Goal: Navigation & Orientation: Go to known website

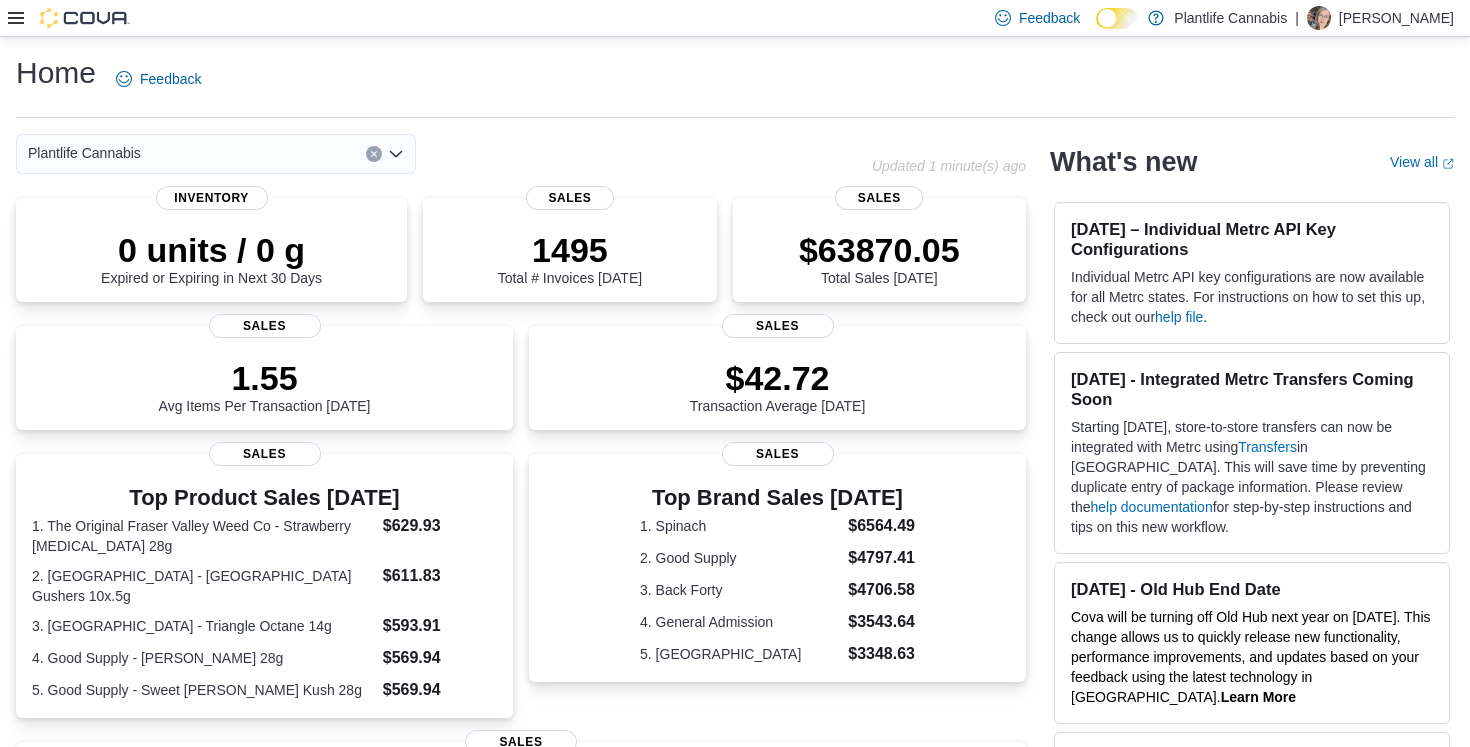
scroll to position [40, 0]
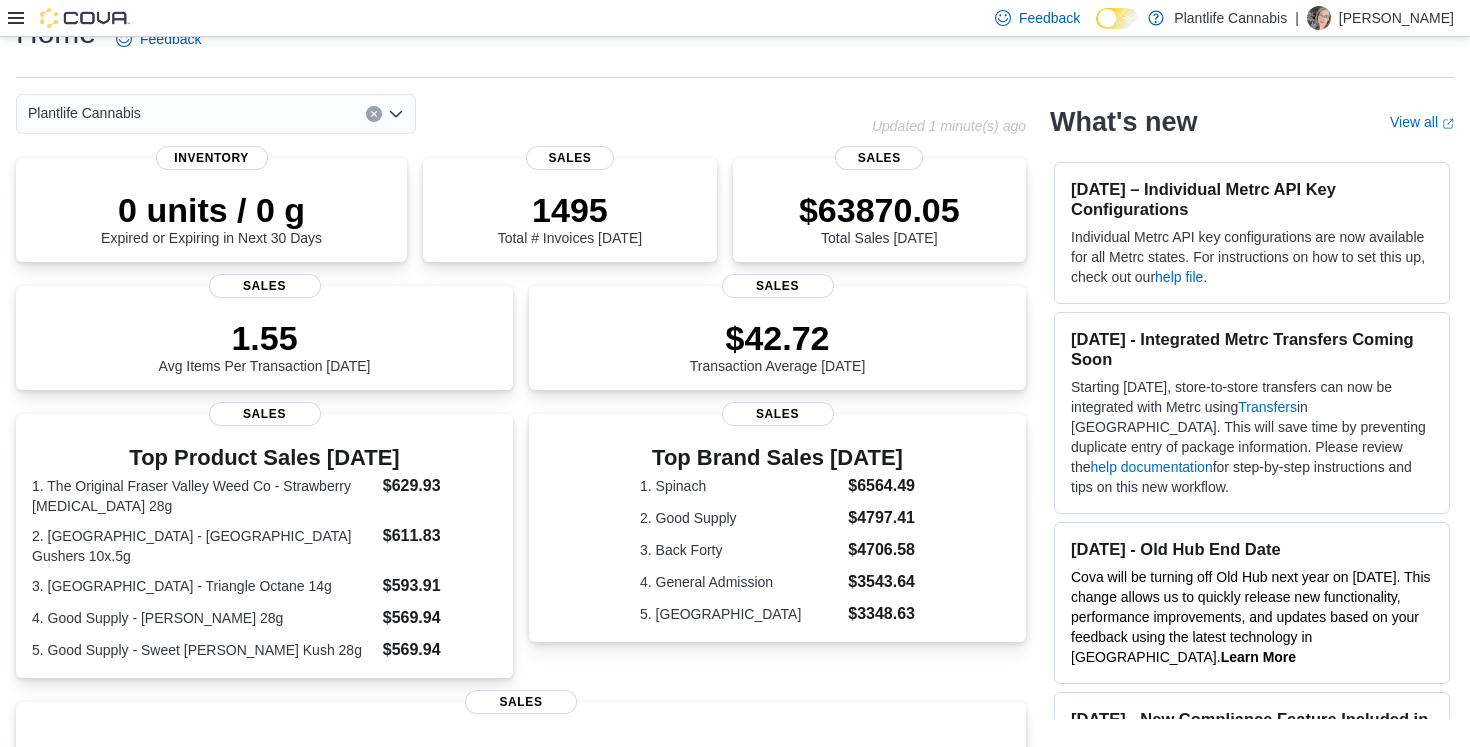
click at [16, 21] on icon at bounding box center [16, 18] width 16 height 16
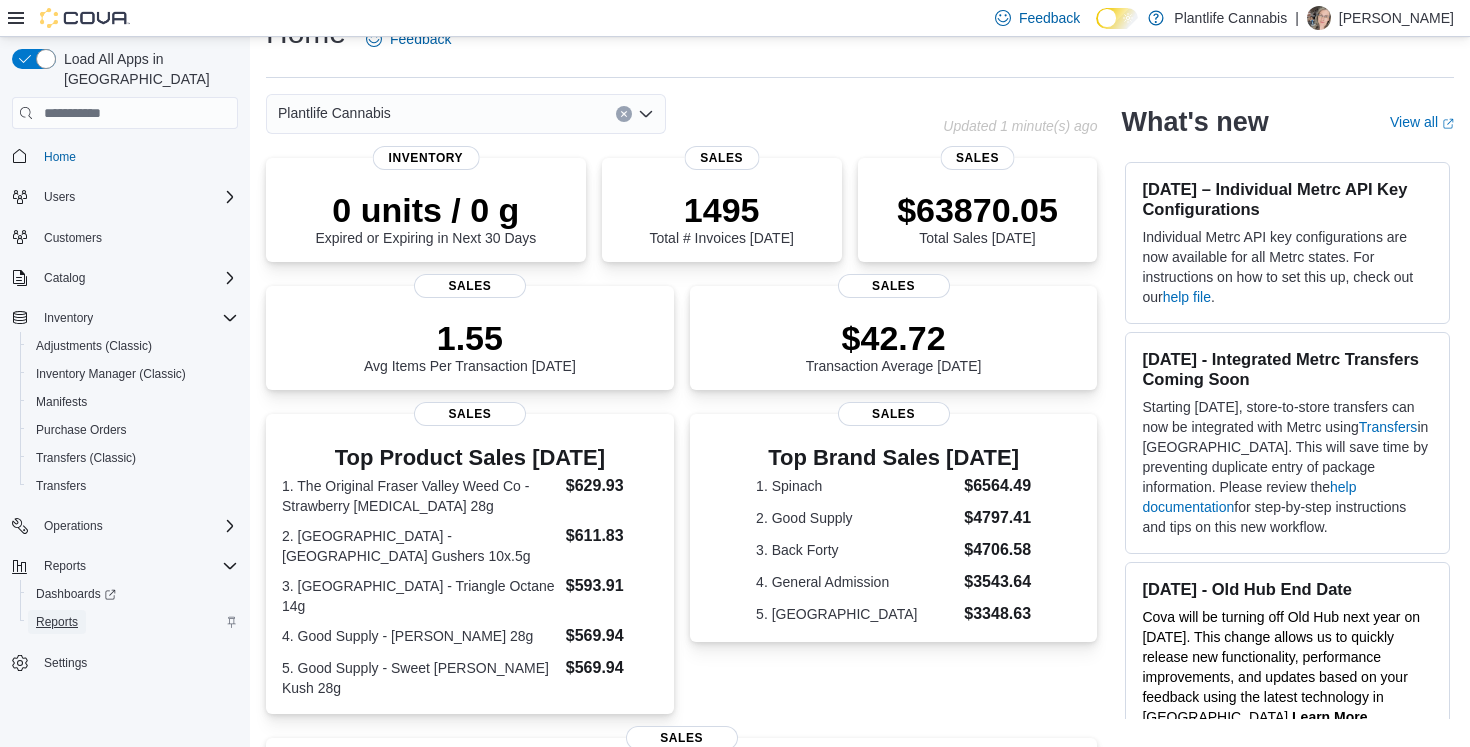
click at [73, 614] on span "Reports" at bounding box center [57, 622] width 42 height 16
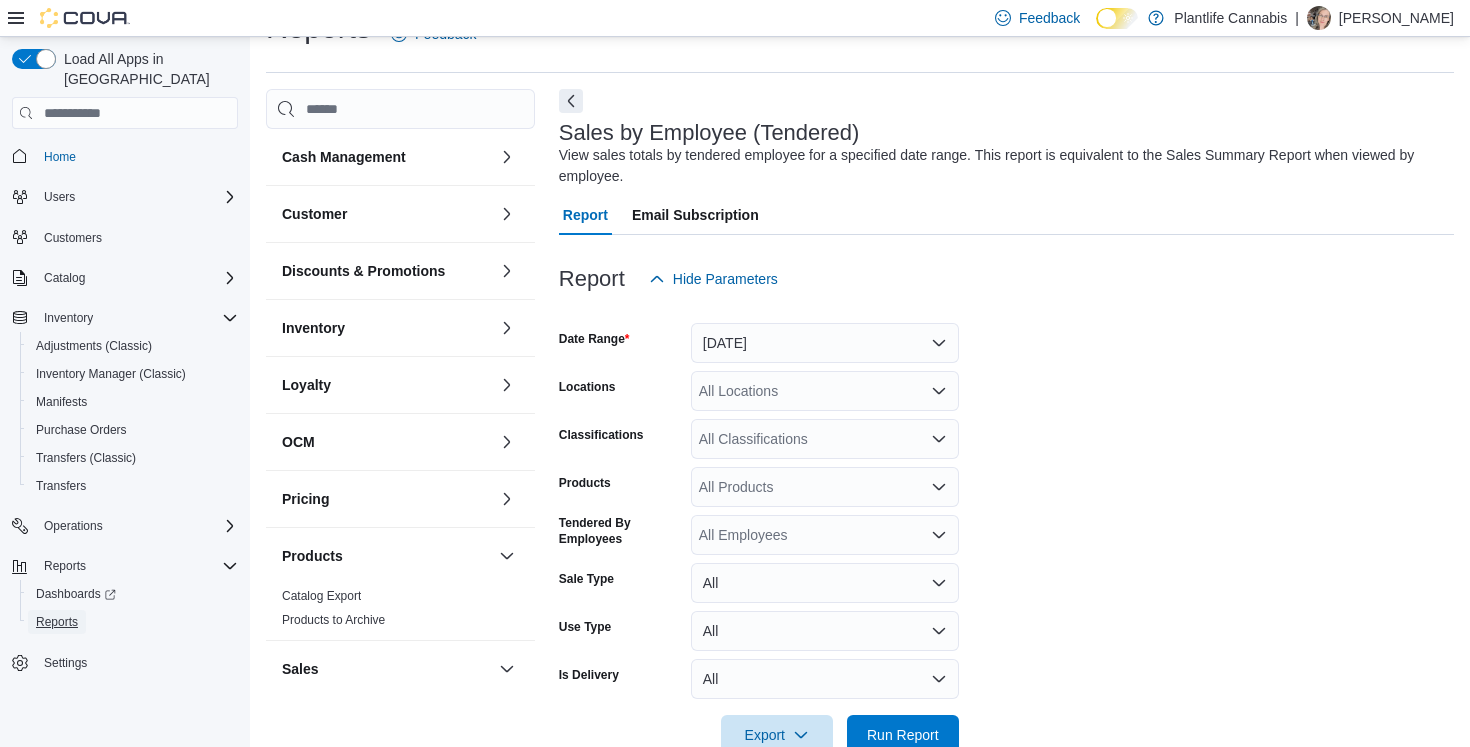
scroll to position [67, 0]
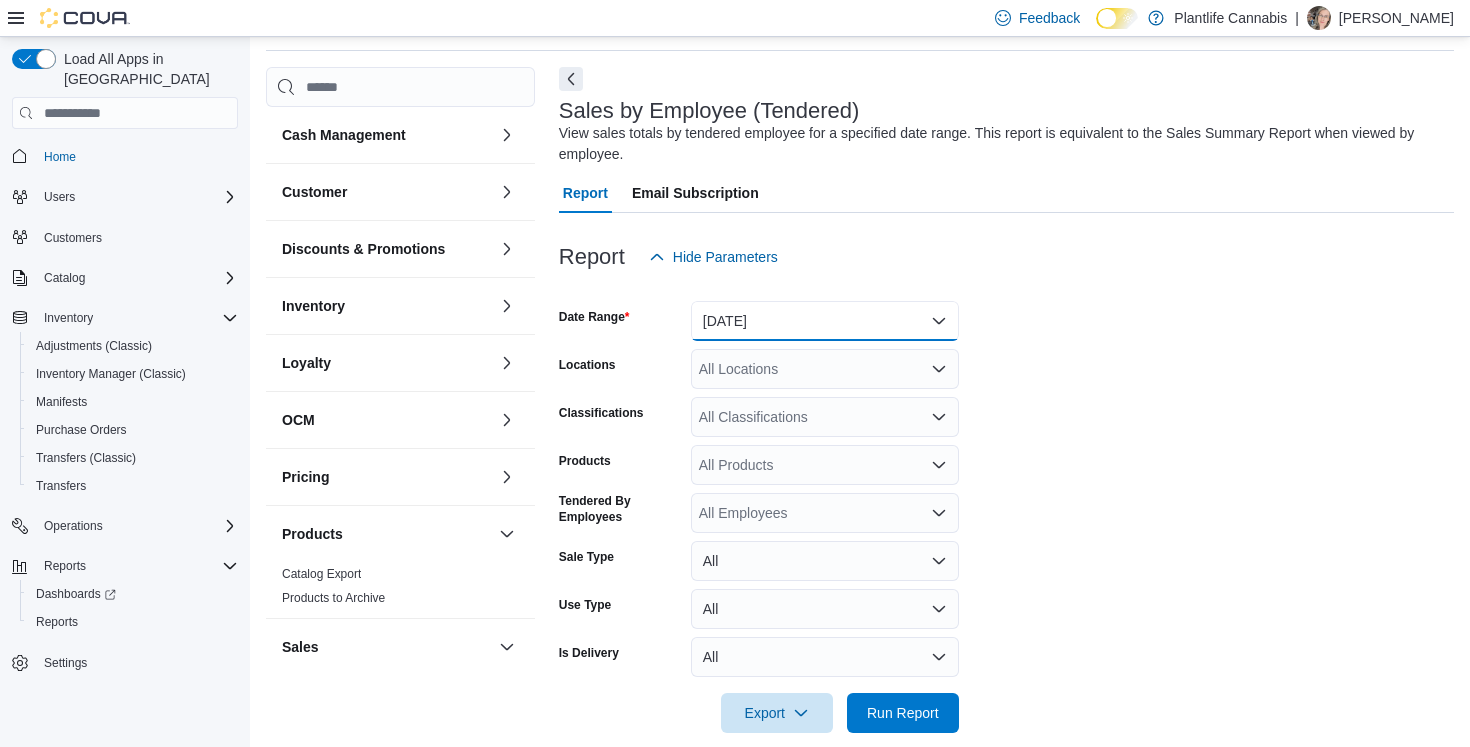
click at [807, 315] on button "[DATE]" at bounding box center [825, 321] width 268 height 40
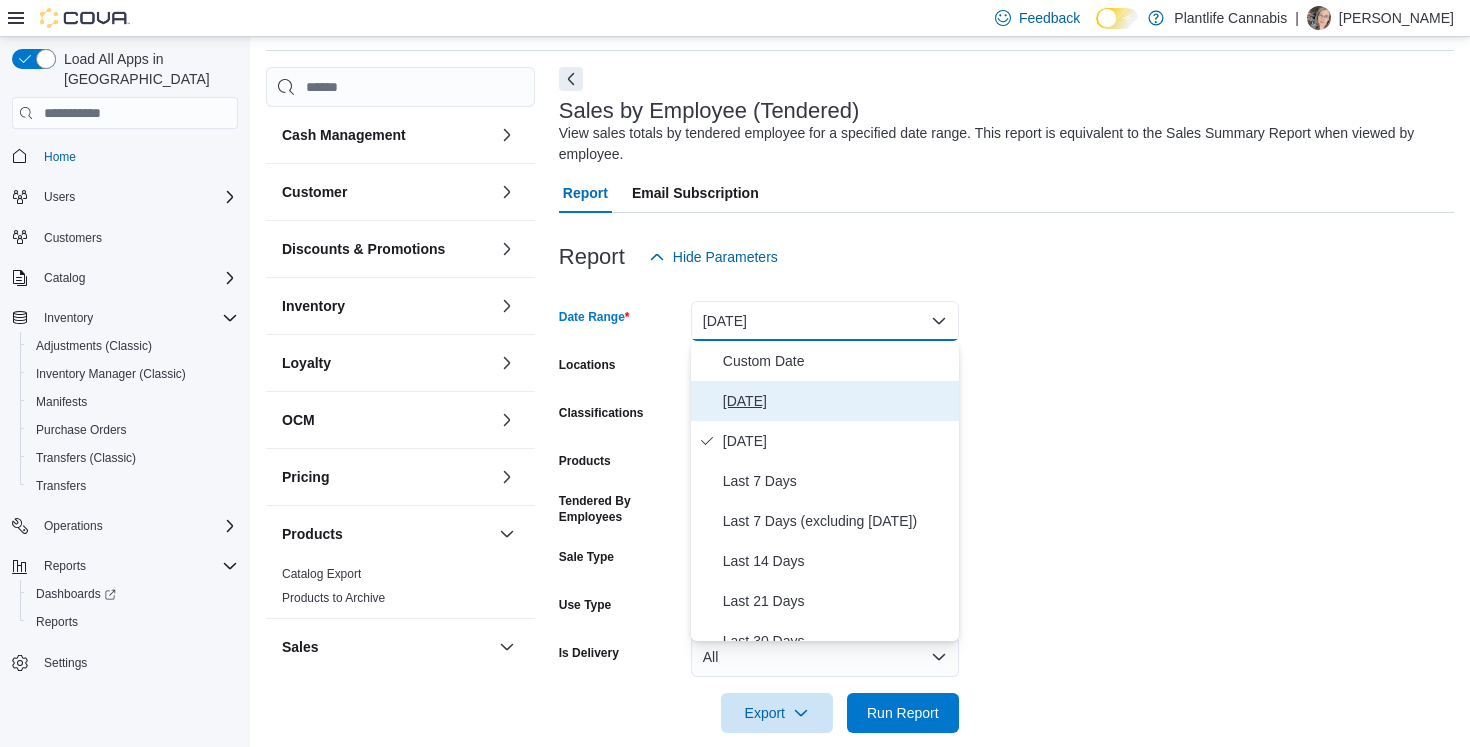
click at [750, 400] on span "[DATE]" at bounding box center [837, 401] width 228 height 24
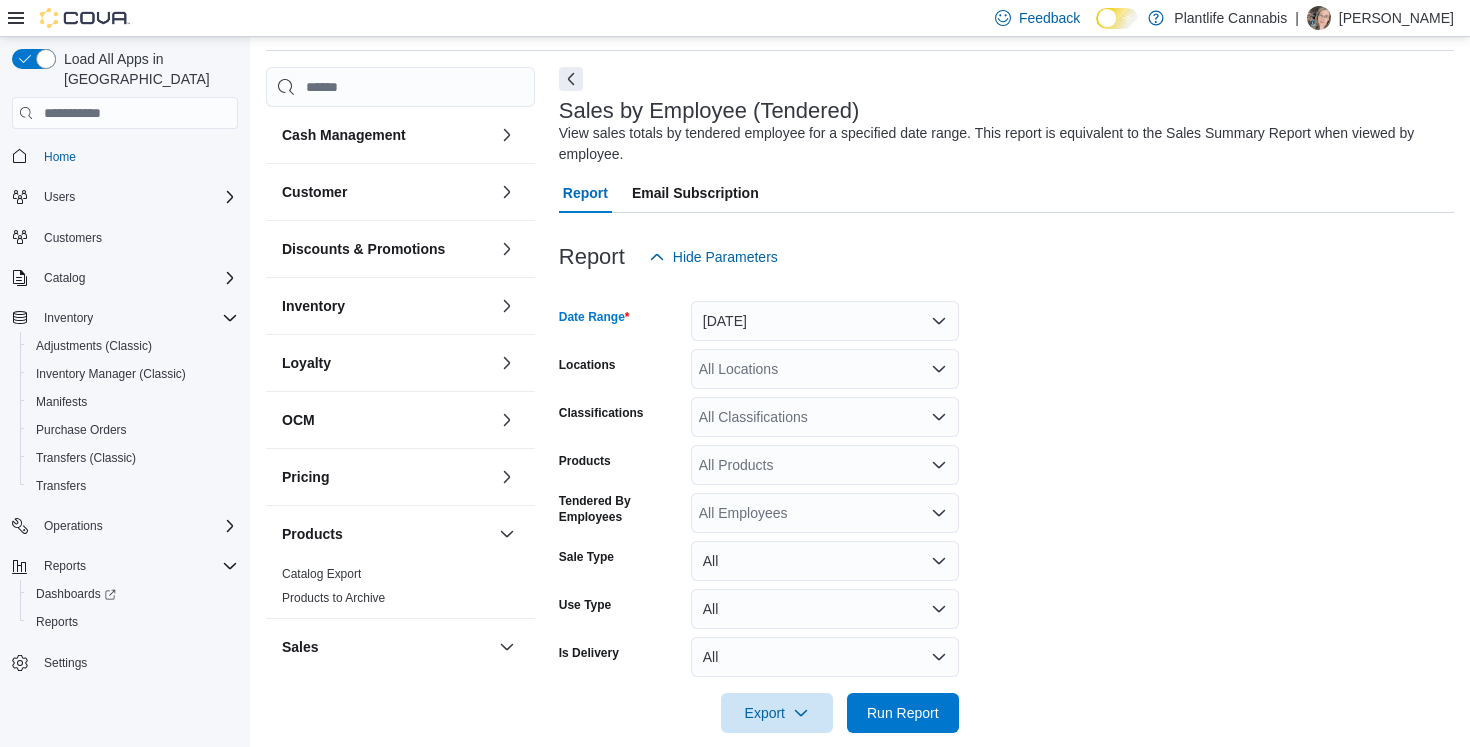
click at [1112, 16] on icon at bounding box center [1117, 18] width 11 height 11
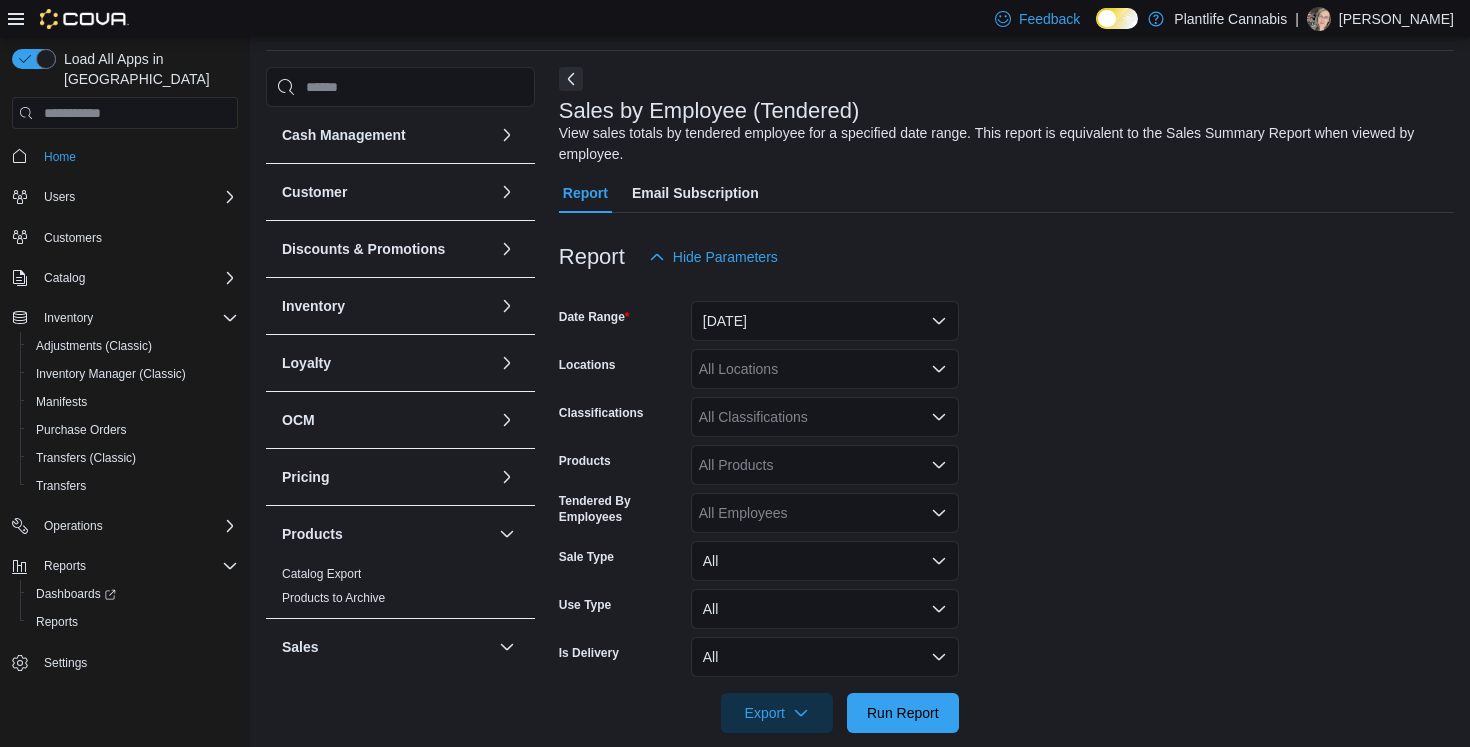
click at [806, 369] on div "All Locations" at bounding box center [825, 369] width 268 height 40
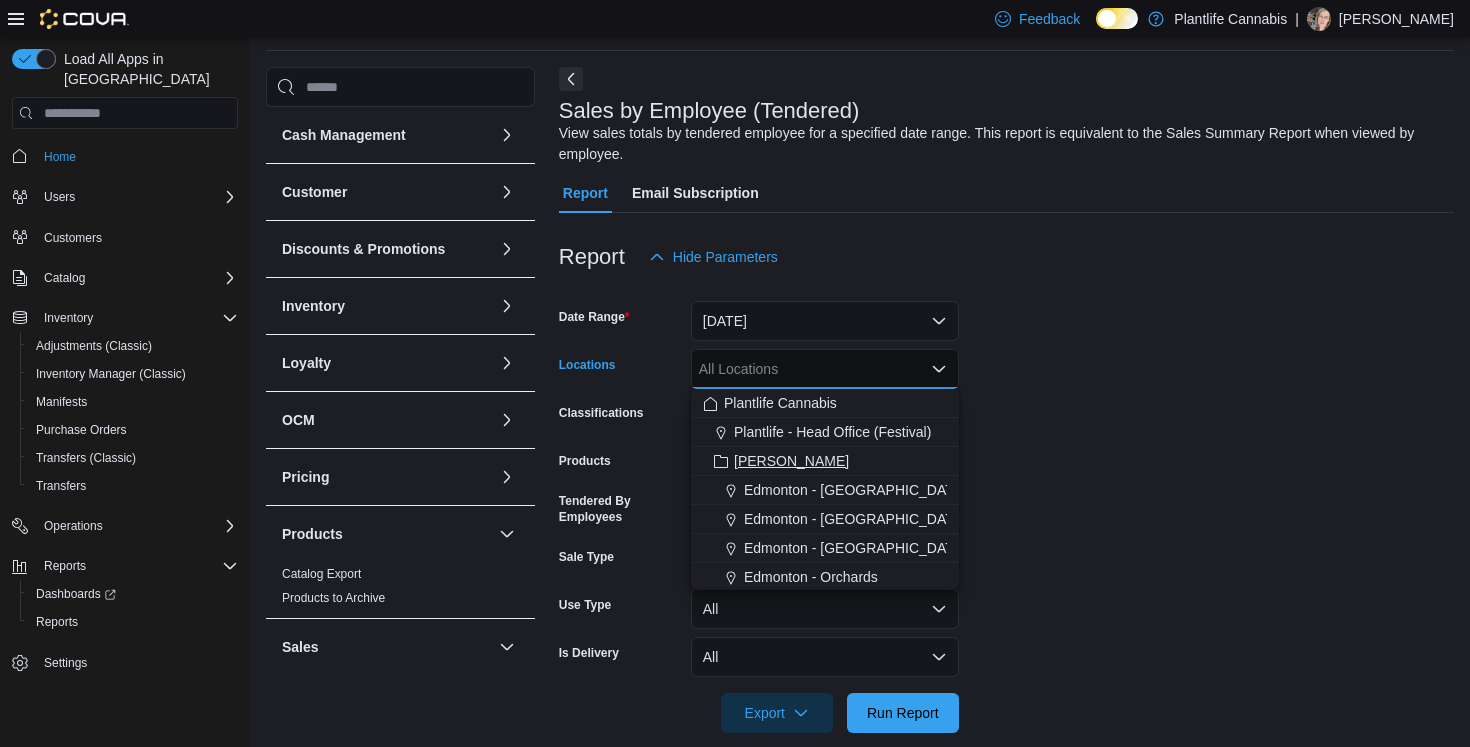
click at [746, 464] on span "[PERSON_NAME]" at bounding box center [791, 461] width 115 height 20
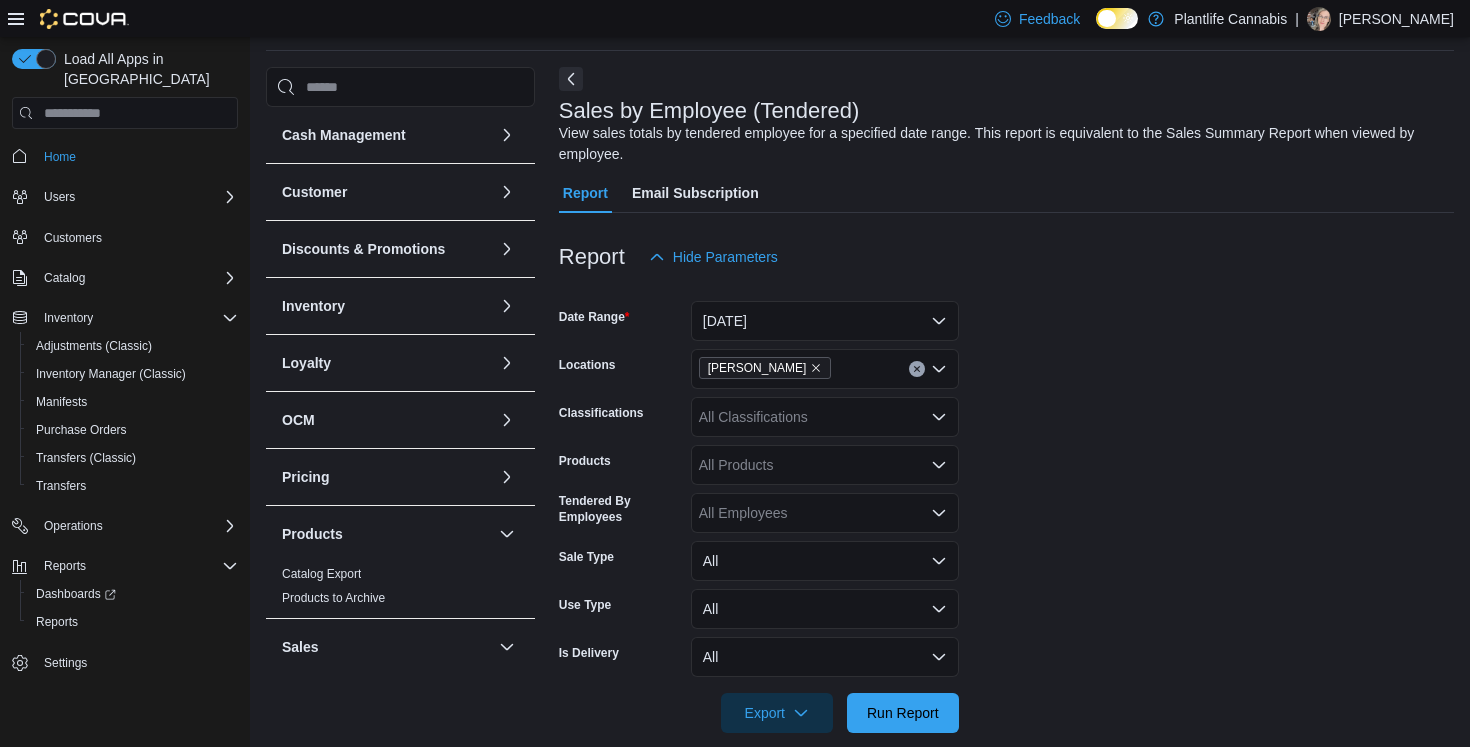
click at [1105, 484] on form "Date Range [DATE] Locations Ashton Classifications All Classifications Products…" at bounding box center [1006, 505] width 895 height 456
click at [905, 713] on span "Run Report" at bounding box center [903, 712] width 72 height 20
click at [21, 25] on icon at bounding box center [16, 19] width 16 height 16
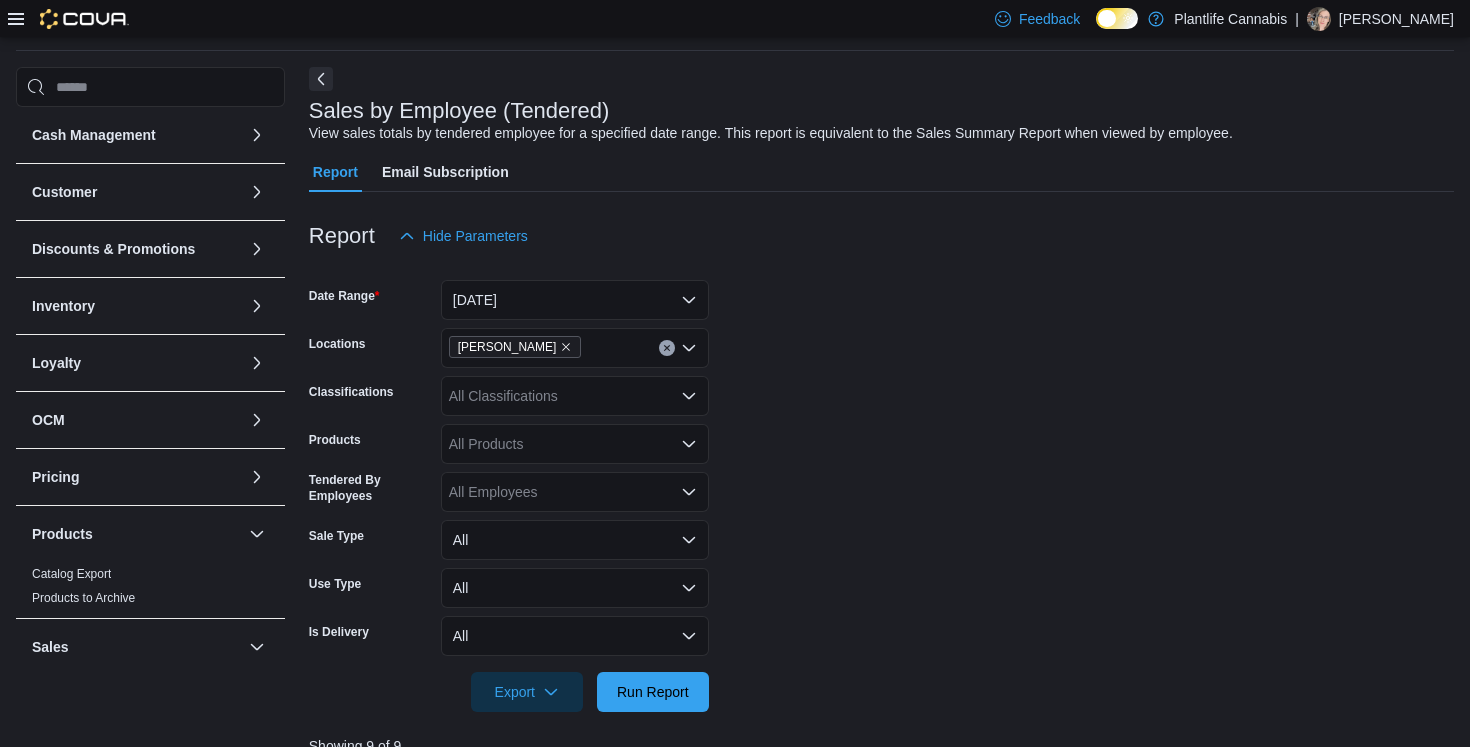
click at [816, 277] on div at bounding box center [881, 268] width 1145 height 24
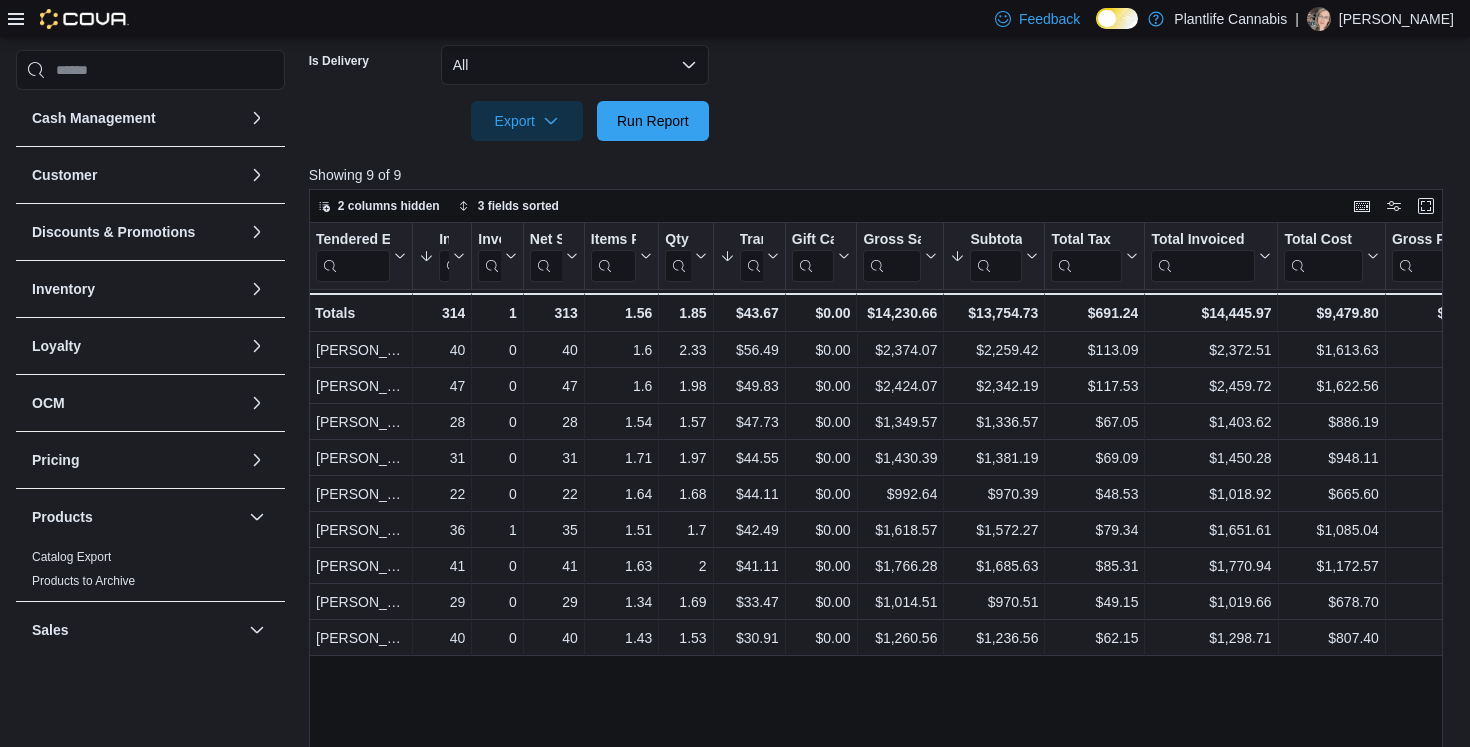
scroll to position [640, 0]
click at [635, 114] on span "Run Report" at bounding box center [653, 118] width 72 height 20
